Goal: Transaction & Acquisition: Purchase product/service

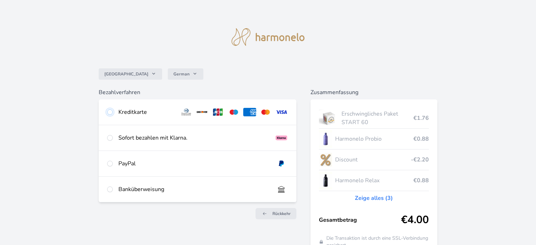
click at [110, 112] on input "radio" at bounding box center [110, 112] width 6 height 6
radio input "true"
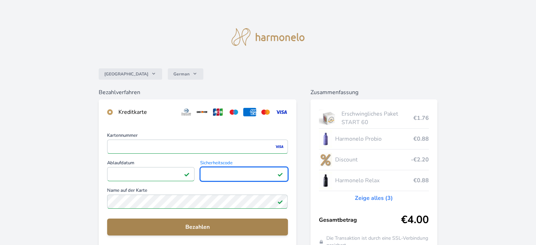
click at [186, 224] on span "Bezahlen" at bounding box center [197, 227] width 169 height 8
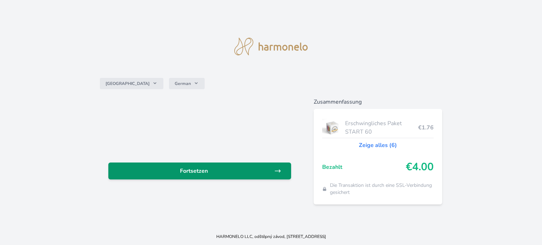
click at [195, 170] on span "Fortsetzen" at bounding box center [194, 171] width 160 height 8
